Goal: Information Seeking & Learning: Understand process/instructions

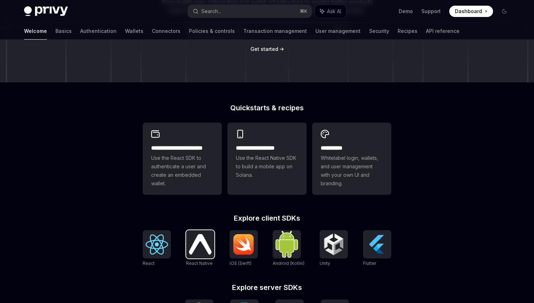
scroll to position [38, 0]
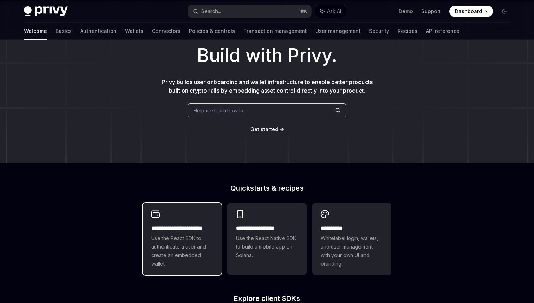
click at [190, 227] on h2 "**********" at bounding box center [182, 228] width 62 height 8
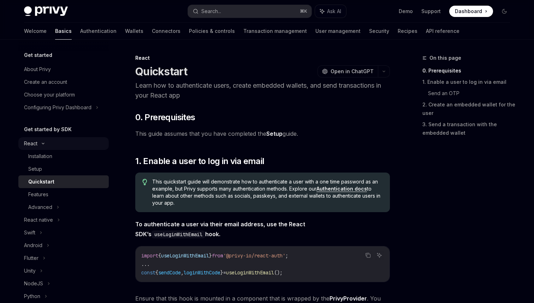
click at [44, 142] on icon at bounding box center [43, 143] width 8 height 3
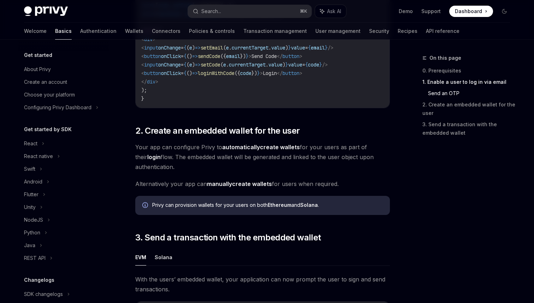
scroll to position [428, 0]
click at [52, 257] on icon at bounding box center [51, 258] width 3 height 8
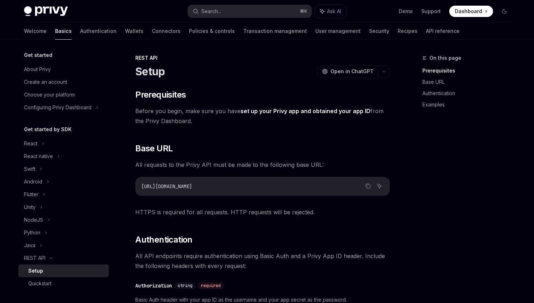
click at [48, 271] on div "Setup" at bounding box center [66, 271] width 76 height 8
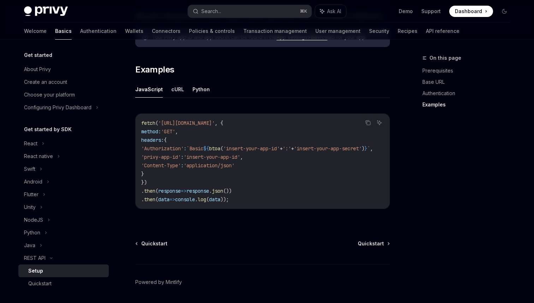
scroll to position [370, 0]
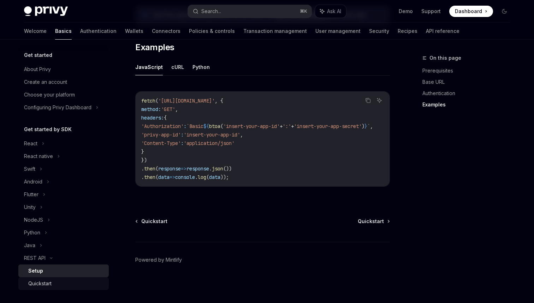
click at [69, 284] on div "Quickstart" at bounding box center [66, 283] width 76 height 8
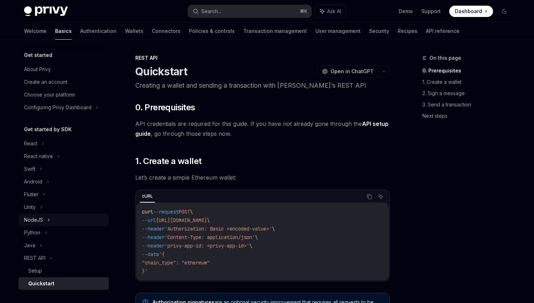
click at [49, 221] on icon at bounding box center [48, 220] width 3 height 8
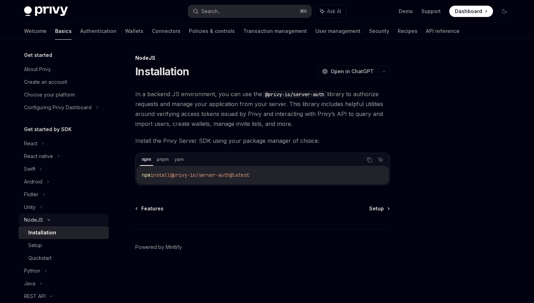
click at [52, 220] on icon at bounding box center [49, 219] width 8 height 3
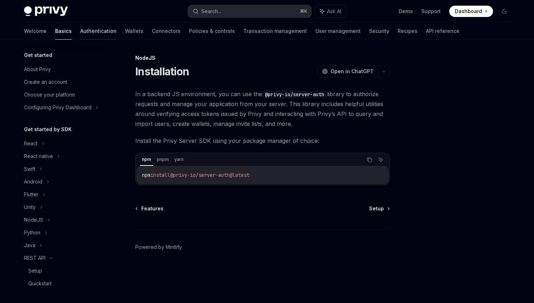
click at [80, 30] on link "Authentication" at bounding box center [98, 31] width 36 height 17
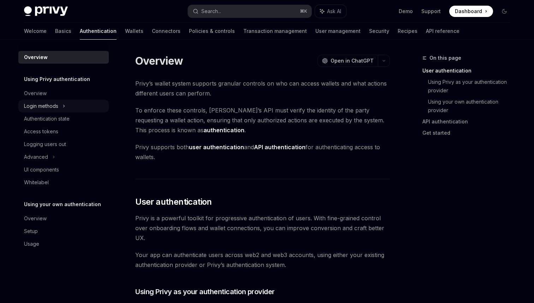
click at [69, 102] on div "Login methods" at bounding box center [63, 106] width 90 height 13
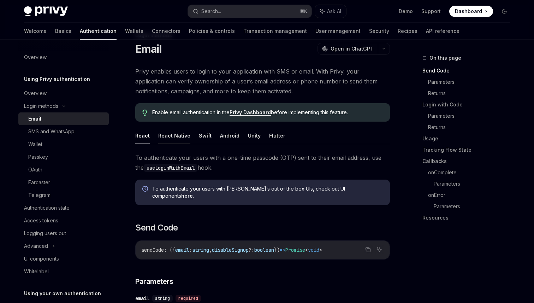
scroll to position [23, 0]
click at [278, 130] on button "Flutter" at bounding box center [277, 135] width 16 height 17
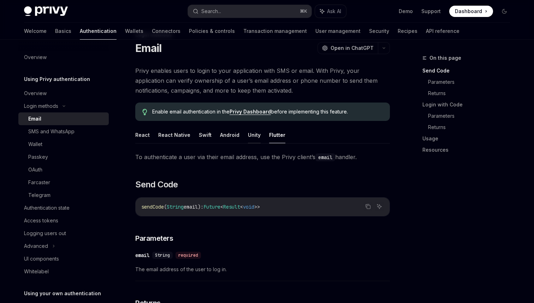
click at [252, 134] on button "Unity" at bounding box center [254, 135] width 13 height 17
click at [225, 138] on button "Android" at bounding box center [229, 135] width 19 height 17
click at [201, 140] on button "Swift" at bounding box center [205, 135] width 13 height 17
click at [175, 137] on button "React Native" at bounding box center [174, 135] width 32 height 17
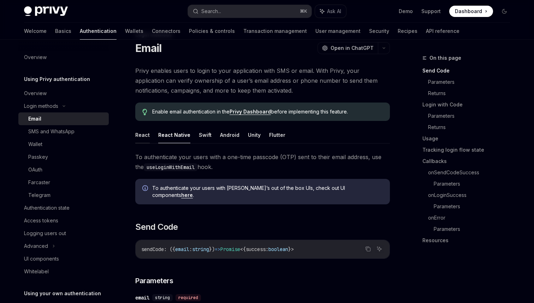
click at [144, 136] on button "React" at bounding box center [142, 135] width 14 height 17
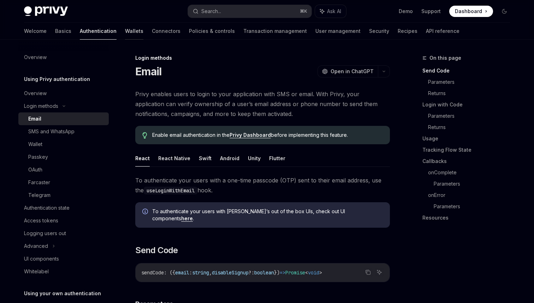
click at [125, 28] on link "Wallets" at bounding box center [134, 31] width 18 height 17
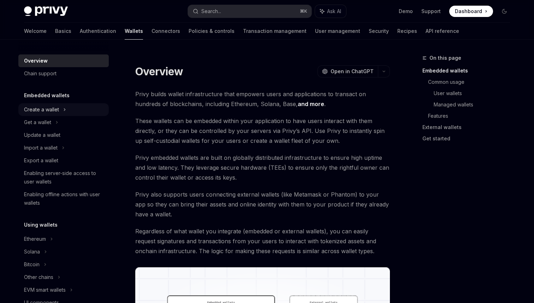
click at [63, 110] on icon at bounding box center [64, 109] width 3 height 8
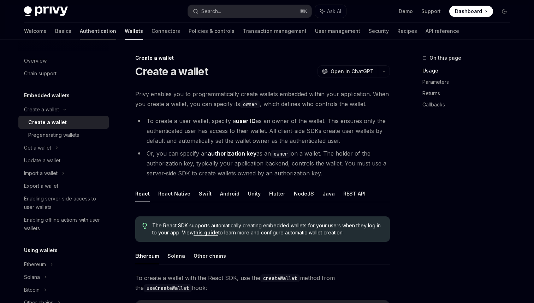
click at [80, 30] on link "Authentication" at bounding box center [98, 31] width 36 height 17
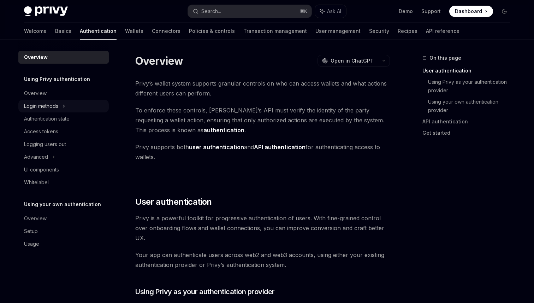
click at [63, 101] on div "Login methods" at bounding box center [63, 106] width 90 height 13
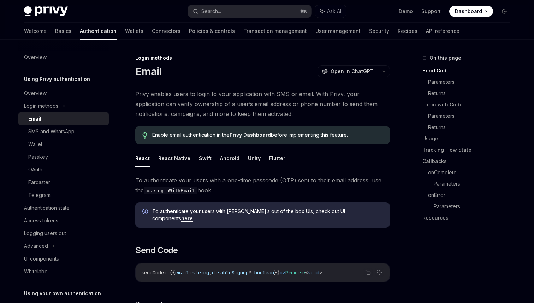
click at [102, 21] on div "Privy Docs home page Search... ⌘ K Ask AI Demo Support Dashboard Dashboard Sear…" at bounding box center [267, 11] width 486 height 23
click at [125, 28] on link "Wallets" at bounding box center [134, 31] width 18 height 17
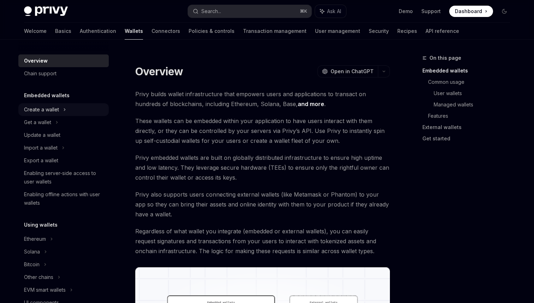
click at [83, 110] on div "Create a wallet" at bounding box center [63, 109] width 90 height 13
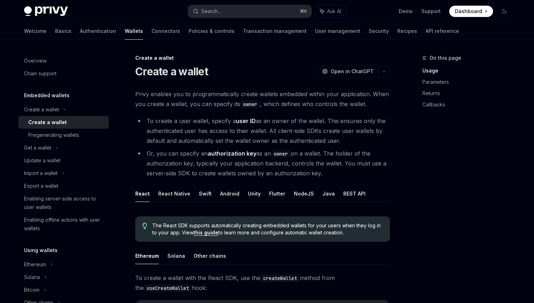
click at [79, 119] on div "Create a wallet" at bounding box center [66, 122] width 76 height 8
click at [345, 193] on button "REST API" at bounding box center [355, 193] width 22 height 17
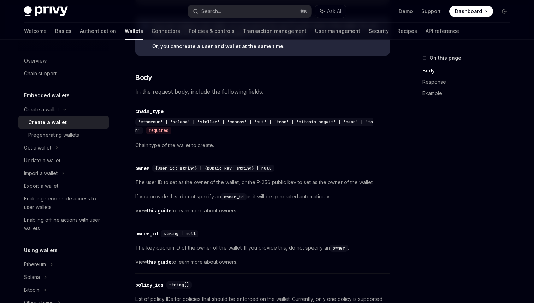
scroll to position [206, 0]
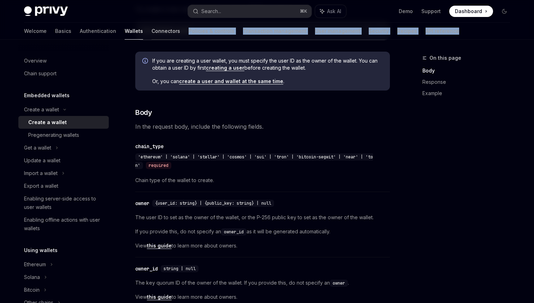
click at [152, 33] on link "Connectors" at bounding box center [166, 31] width 29 height 17
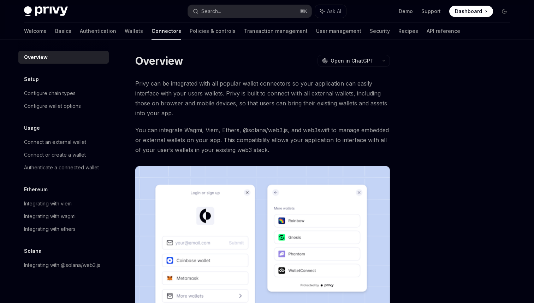
click at [166, 100] on span "Privy can be integrated with all popular wallet connectors so your application …" at bounding box center [262, 98] width 255 height 40
click at [190, 30] on link "Policies & controls" at bounding box center [213, 31] width 46 height 17
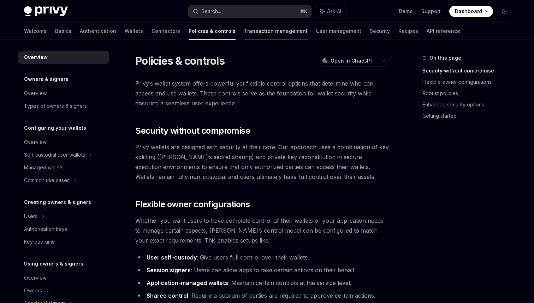
click at [244, 26] on link "Transaction management" at bounding box center [276, 31] width 64 height 17
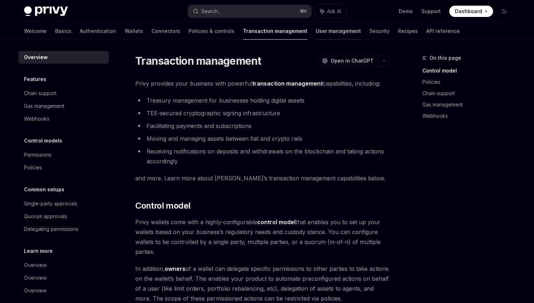
click at [316, 31] on link "User management" at bounding box center [338, 31] width 45 height 17
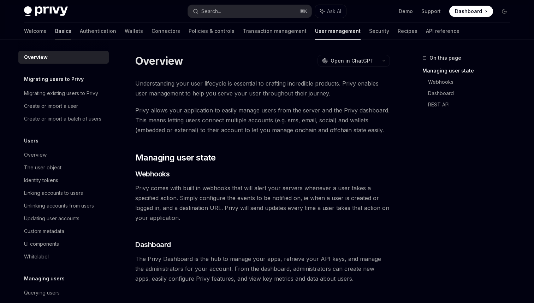
click at [55, 31] on link "Basics" at bounding box center [63, 31] width 16 height 17
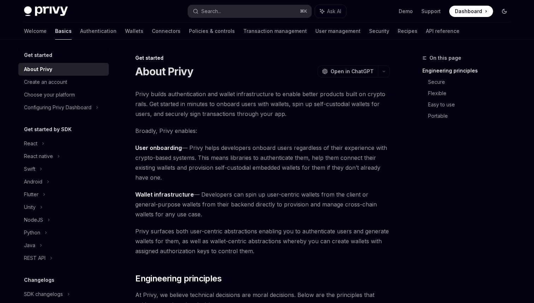
click at [508, 8] on button "Toggle dark mode" at bounding box center [504, 11] width 11 height 11
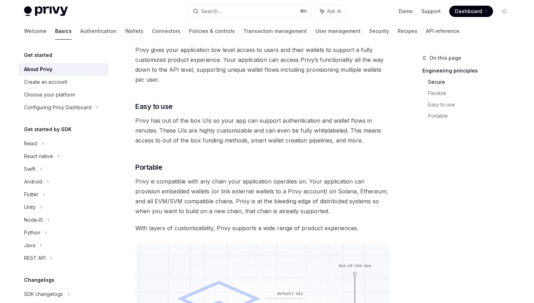
scroll to position [557, 0]
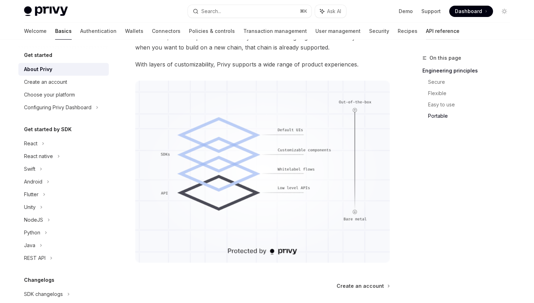
click at [426, 31] on link "API reference" at bounding box center [443, 31] width 34 height 17
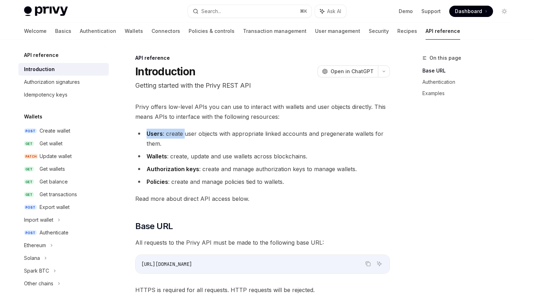
drag, startPoint x: 185, startPoint y: 136, endPoint x: 265, endPoint y: 124, distance: 80.9
drag, startPoint x: 218, startPoint y: 132, endPoint x: 309, endPoint y: 133, distance: 90.8
click at [309, 133] on li "Users : create user objects with appropriate linked accounts and pregenerate wa…" at bounding box center [262, 139] width 255 height 20
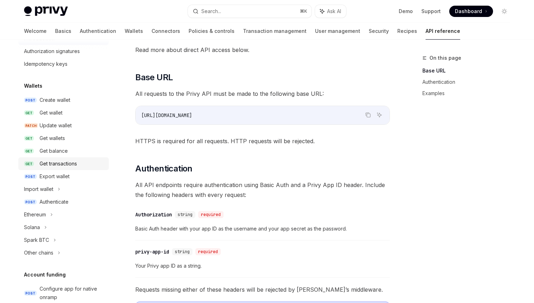
scroll to position [35, 0]
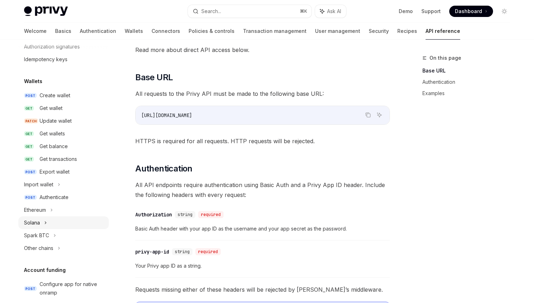
click at [47, 221] on div "Solana" at bounding box center [63, 222] width 90 height 13
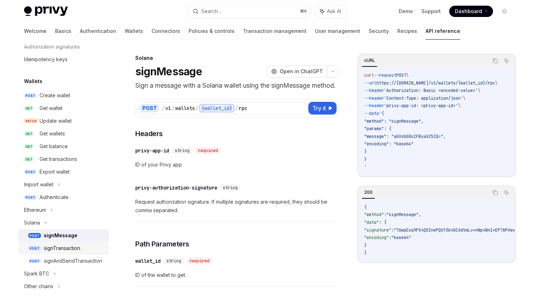
click at [61, 245] on div "signTransaction" at bounding box center [62, 248] width 36 height 8
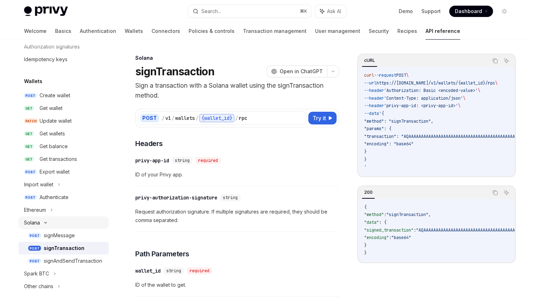
click at [47, 222] on icon at bounding box center [46, 222] width 2 height 1
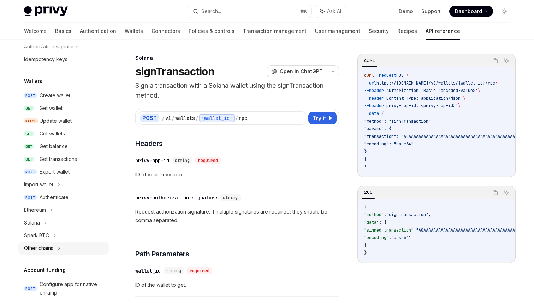
click at [61, 246] on div "Other chains" at bounding box center [63, 248] width 90 height 13
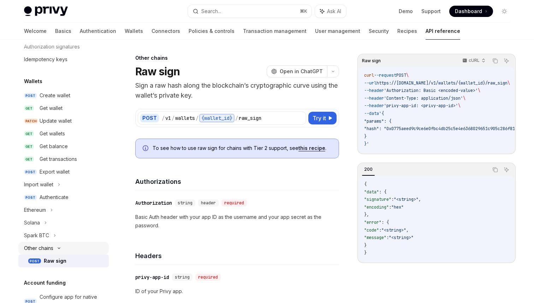
click at [61, 246] on div "Other chains" at bounding box center [63, 248] width 90 height 13
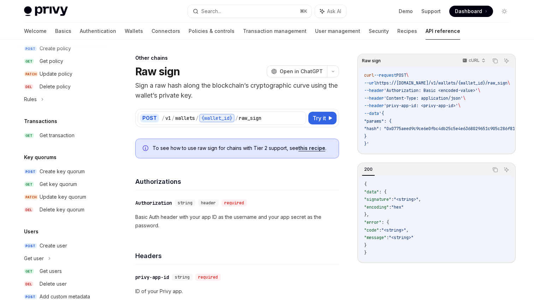
scroll to position [411, 0]
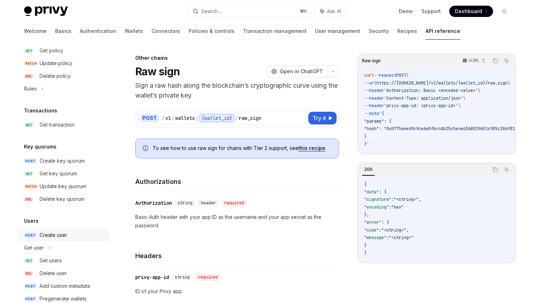
click at [60, 236] on div "Create user" at bounding box center [54, 235] width 28 height 8
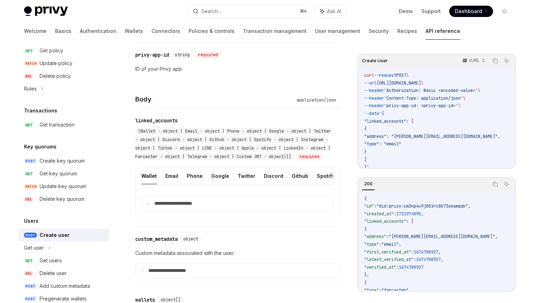
scroll to position [198, 0]
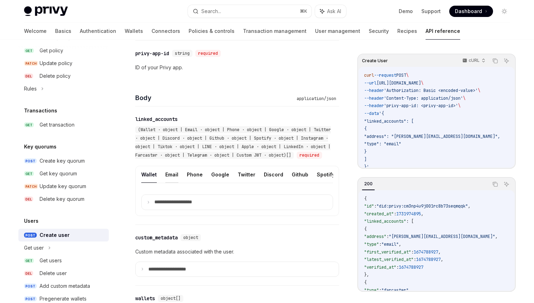
click at [172, 183] on button "Email" at bounding box center [171, 174] width 13 height 17
click at [191, 181] on button "Phone" at bounding box center [195, 174] width 16 height 17
click at [147, 182] on button "Wallet" at bounding box center [149, 174] width 16 height 17
type textarea "*"
click at [160, 205] on p "**********" at bounding box center [178, 202] width 49 height 6
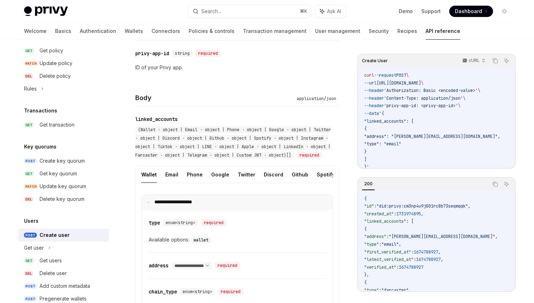
click at [160, 205] on p "**********" at bounding box center [177, 202] width 47 height 6
